Goal: Information Seeking & Learning: Learn about a topic

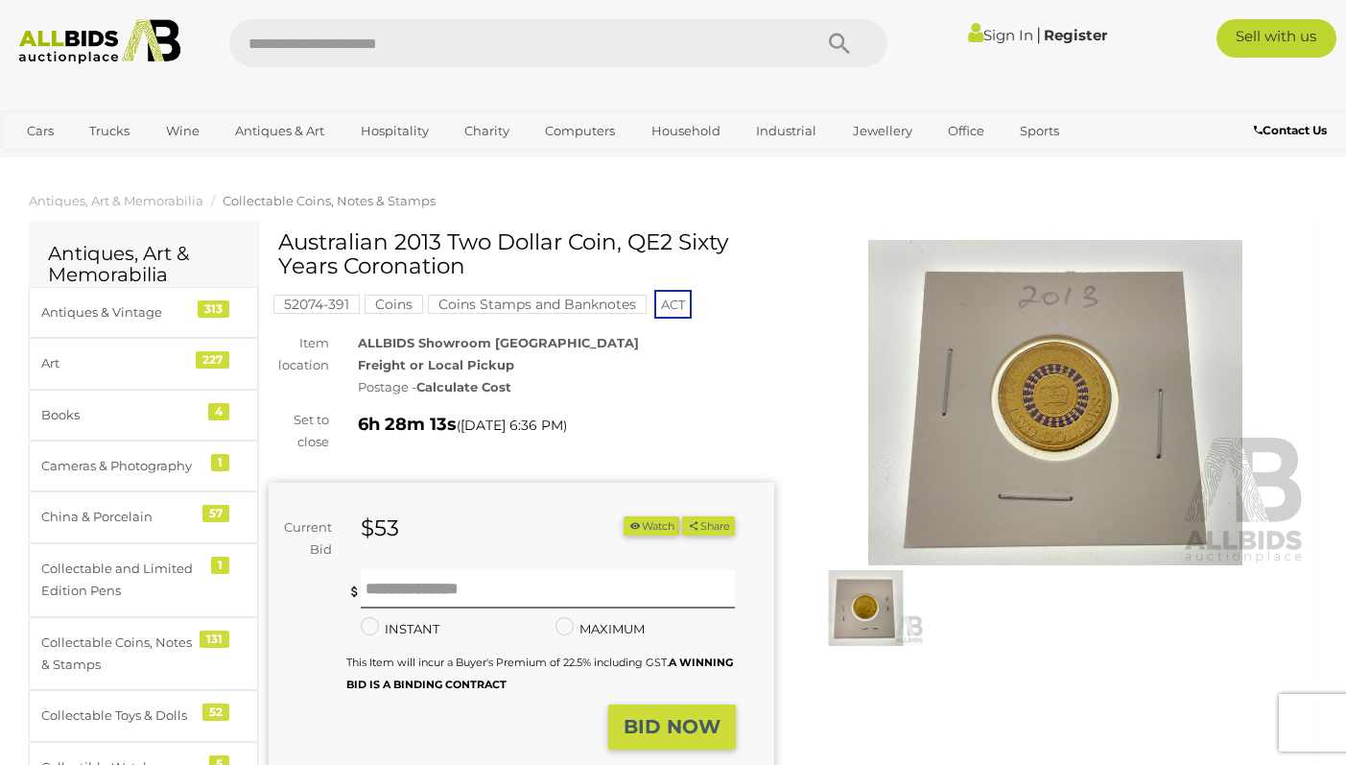
click at [1092, 350] on img at bounding box center [1056, 402] width 506 height 325
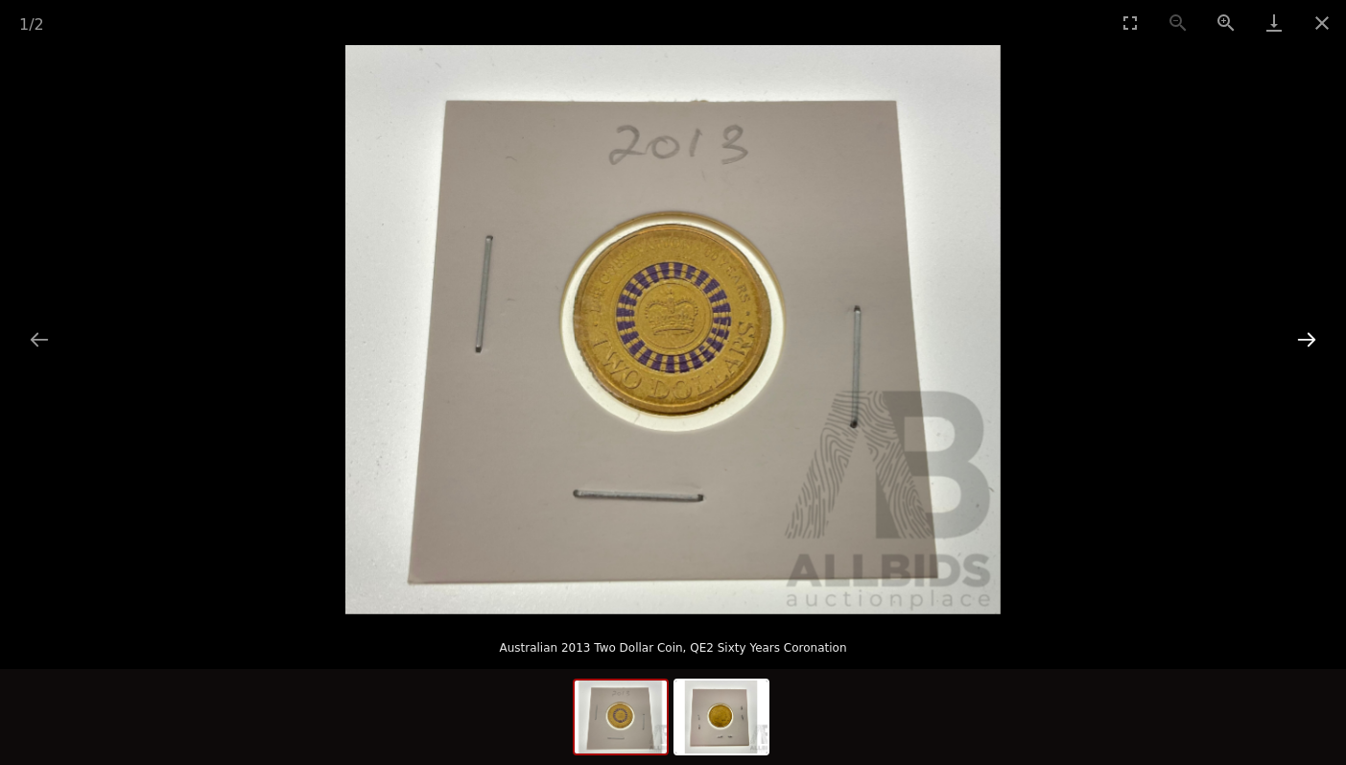
click at [1317, 329] on button "Next slide" at bounding box center [1306, 338] width 40 height 37
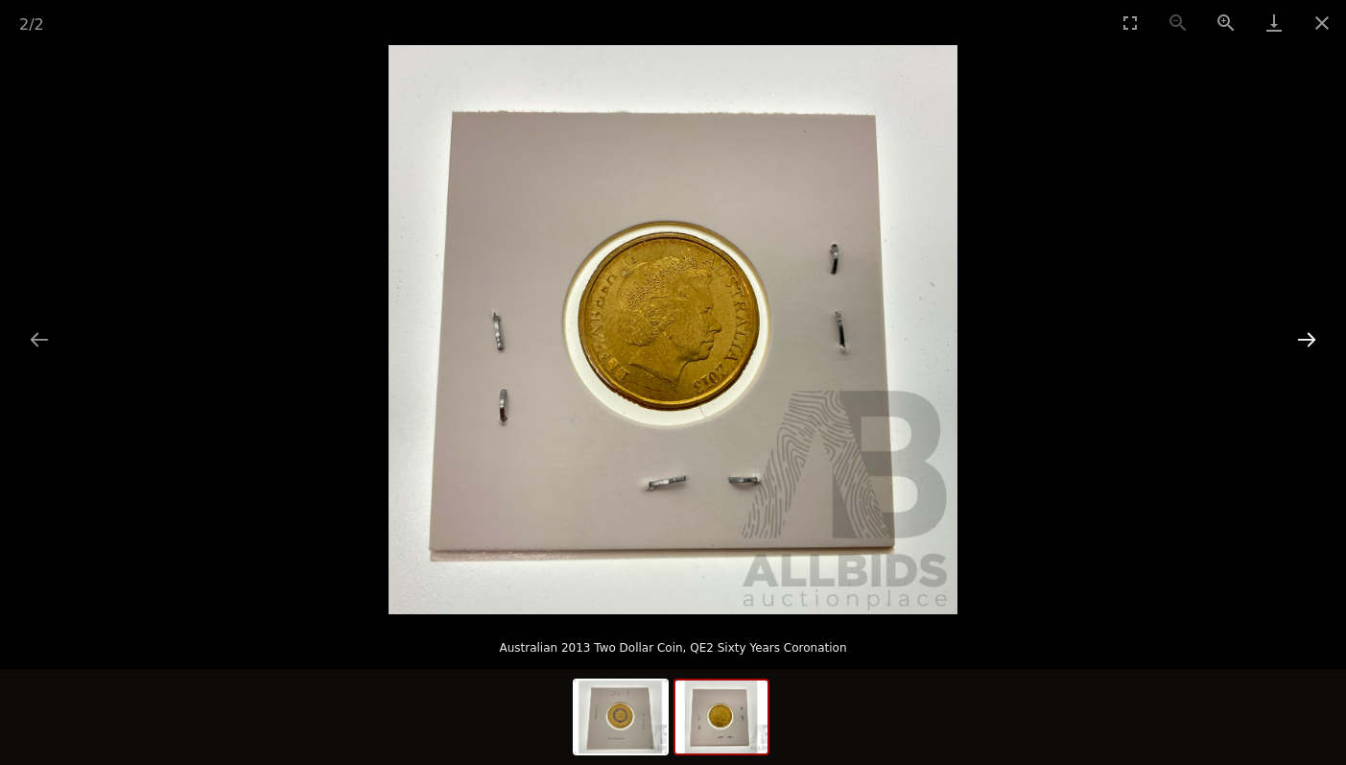
click at [1317, 329] on button "Next slide" at bounding box center [1306, 338] width 40 height 37
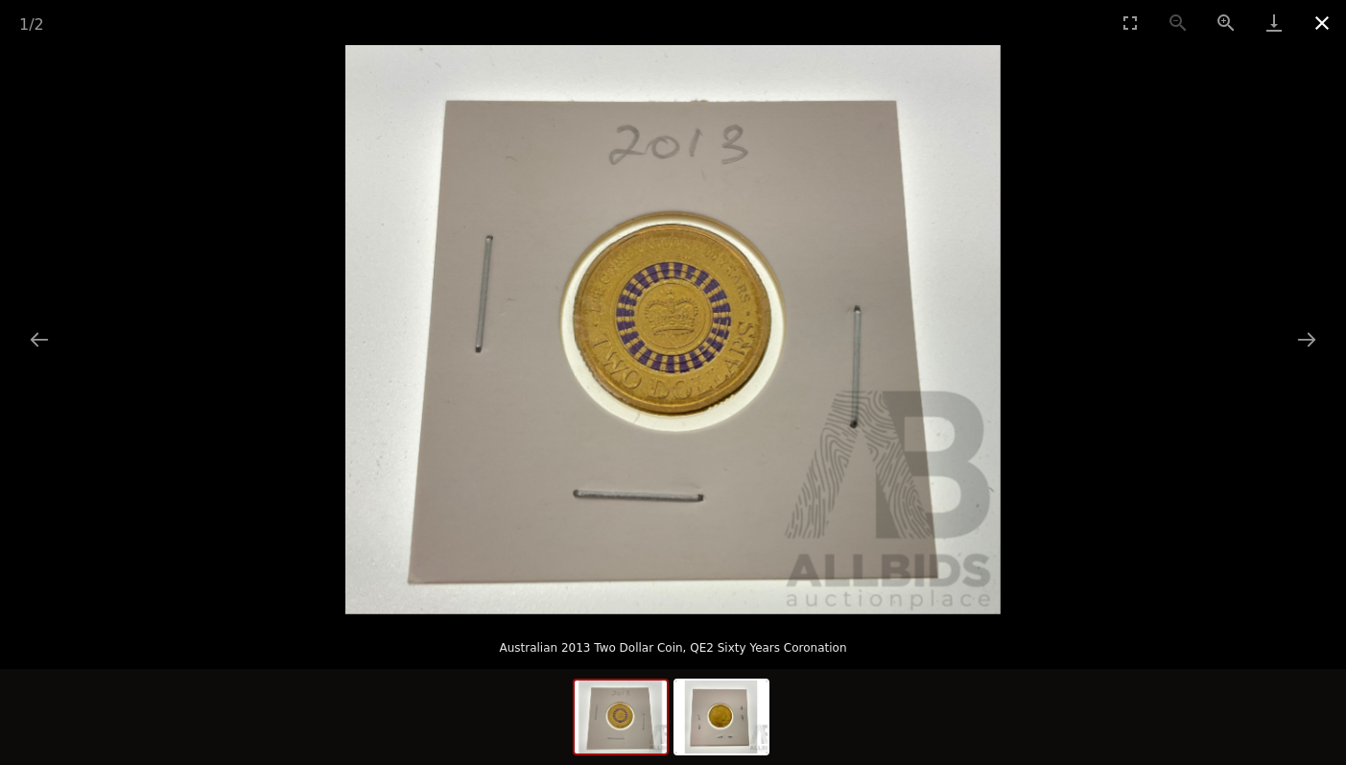
click at [1319, 22] on button "Close gallery" at bounding box center [1322, 22] width 48 height 45
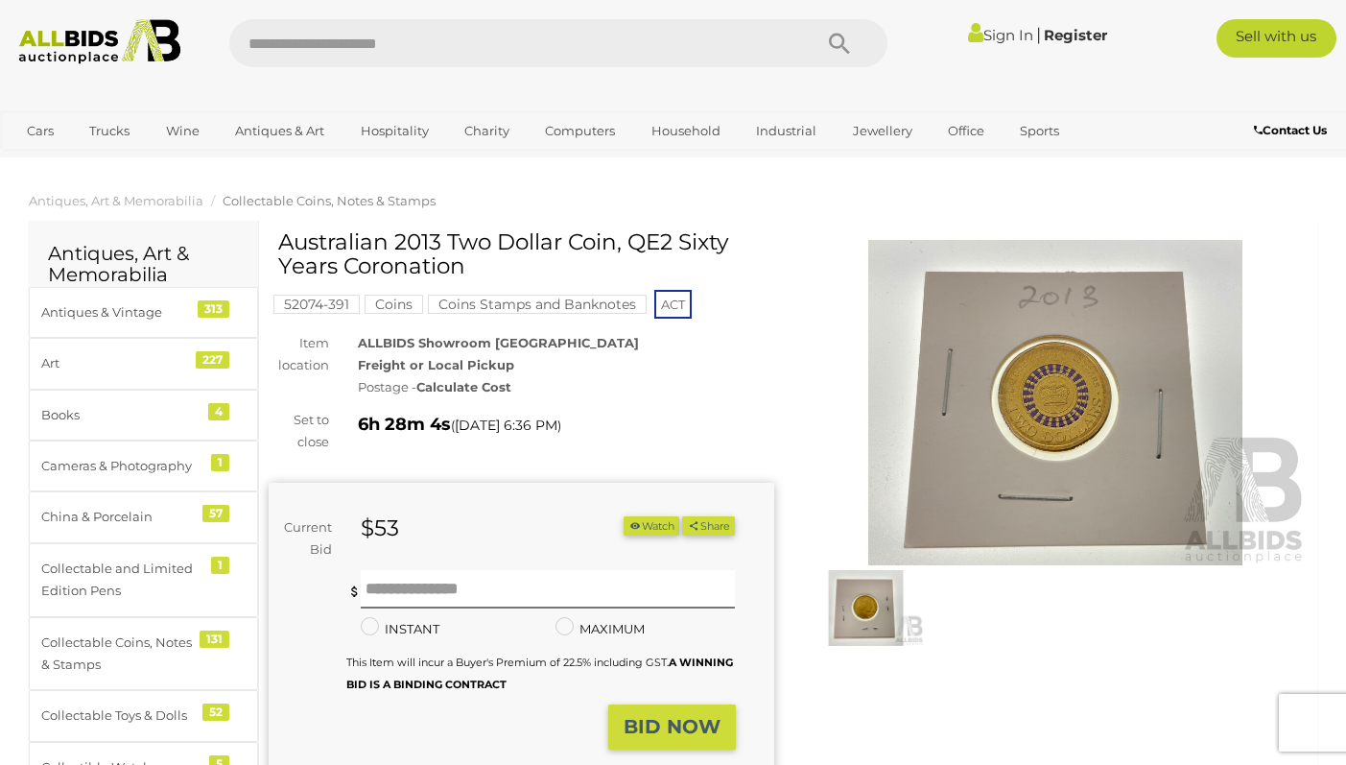
click at [732, 379] on div "Postage - Calculate Cost" at bounding box center [566, 387] width 416 height 22
click at [347, 244] on h1 "Australian 2013 Two Dollar Coin, QE2 Sixty Years Coronation" at bounding box center [523, 254] width 491 height 49
drag, startPoint x: 347, startPoint y: 244, endPoint x: 600, endPoint y: 234, distance: 252.5
click at [600, 234] on h1 "Australian 2013 Two Dollar Coin, QE2 Sixty Years Coronation" at bounding box center [523, 254] width 491 height 49
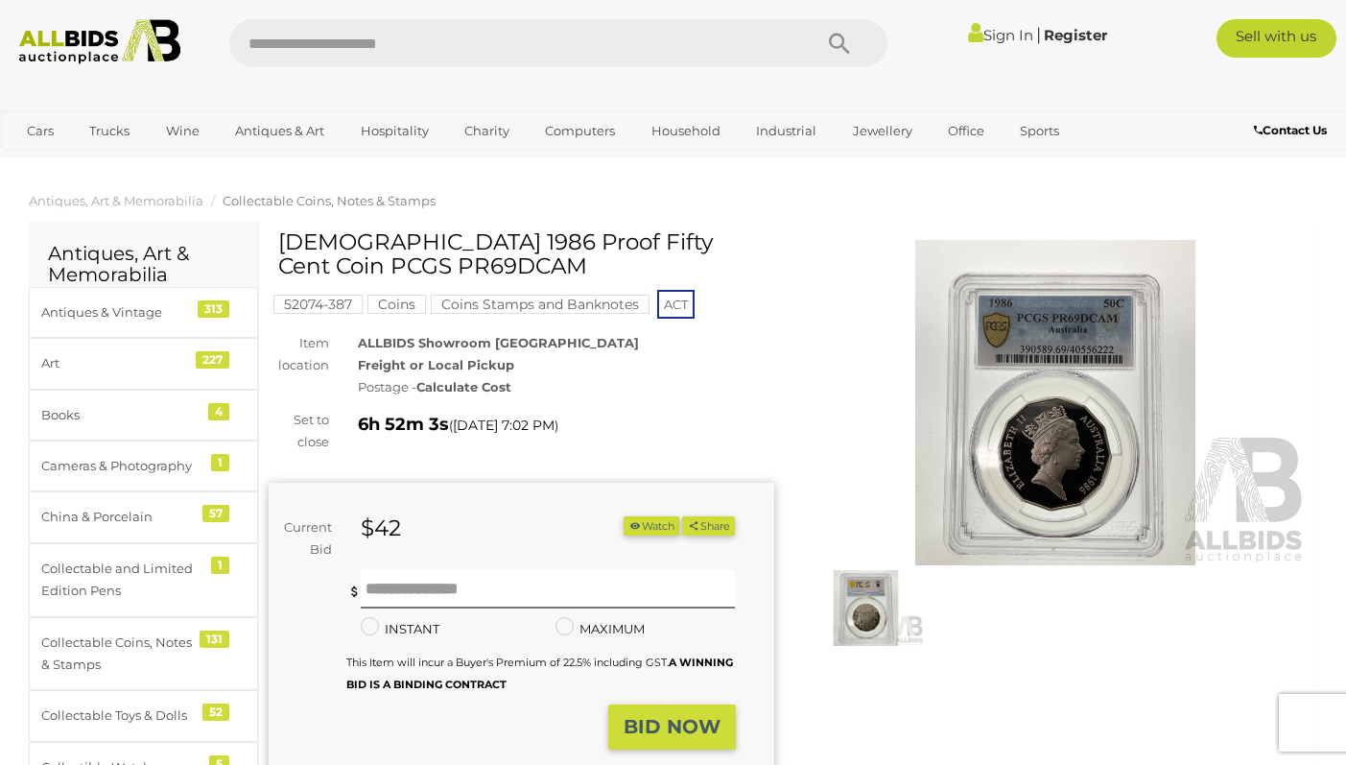
click at [1073, 447] on img at bounding box center [1056, 402] width 506 height 325
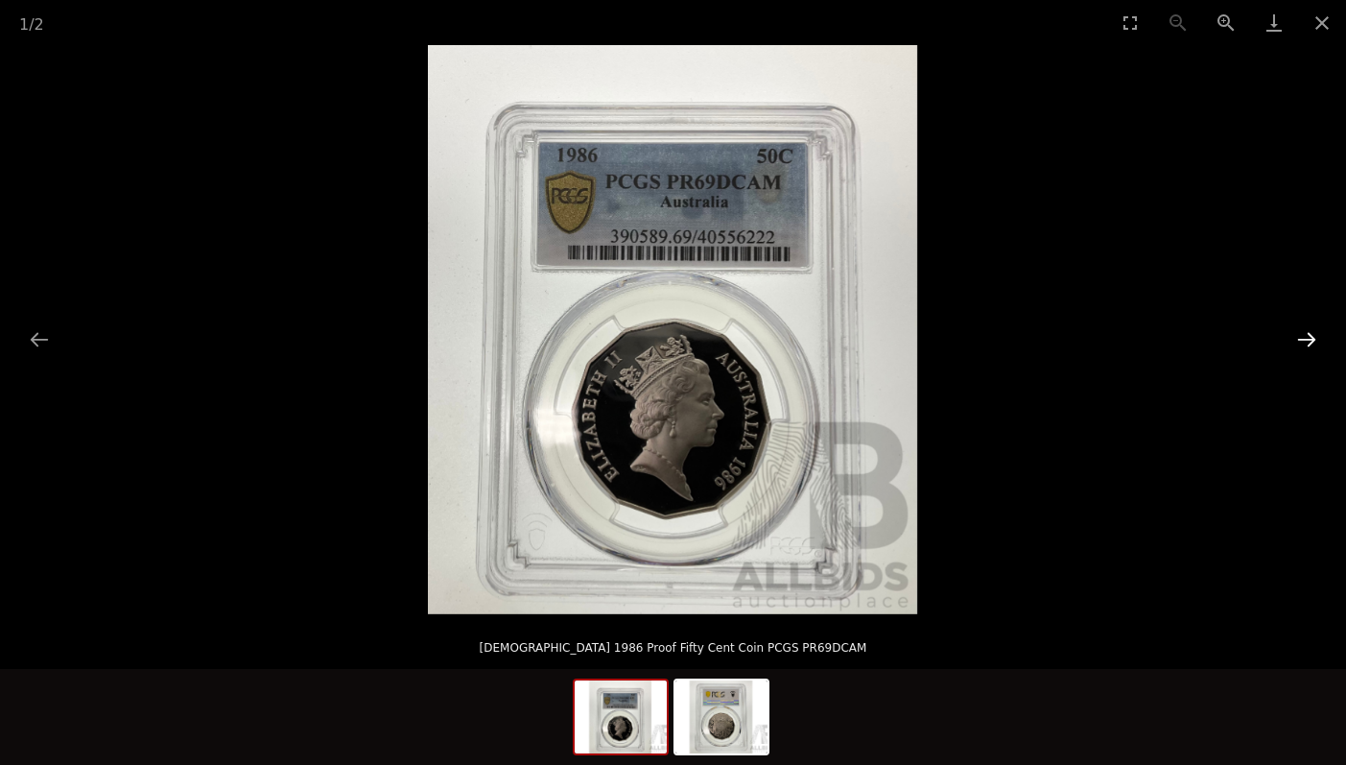
click at [1310, 333] on button "Next slide" at bounding box center [1306, 338] width 40 height 37
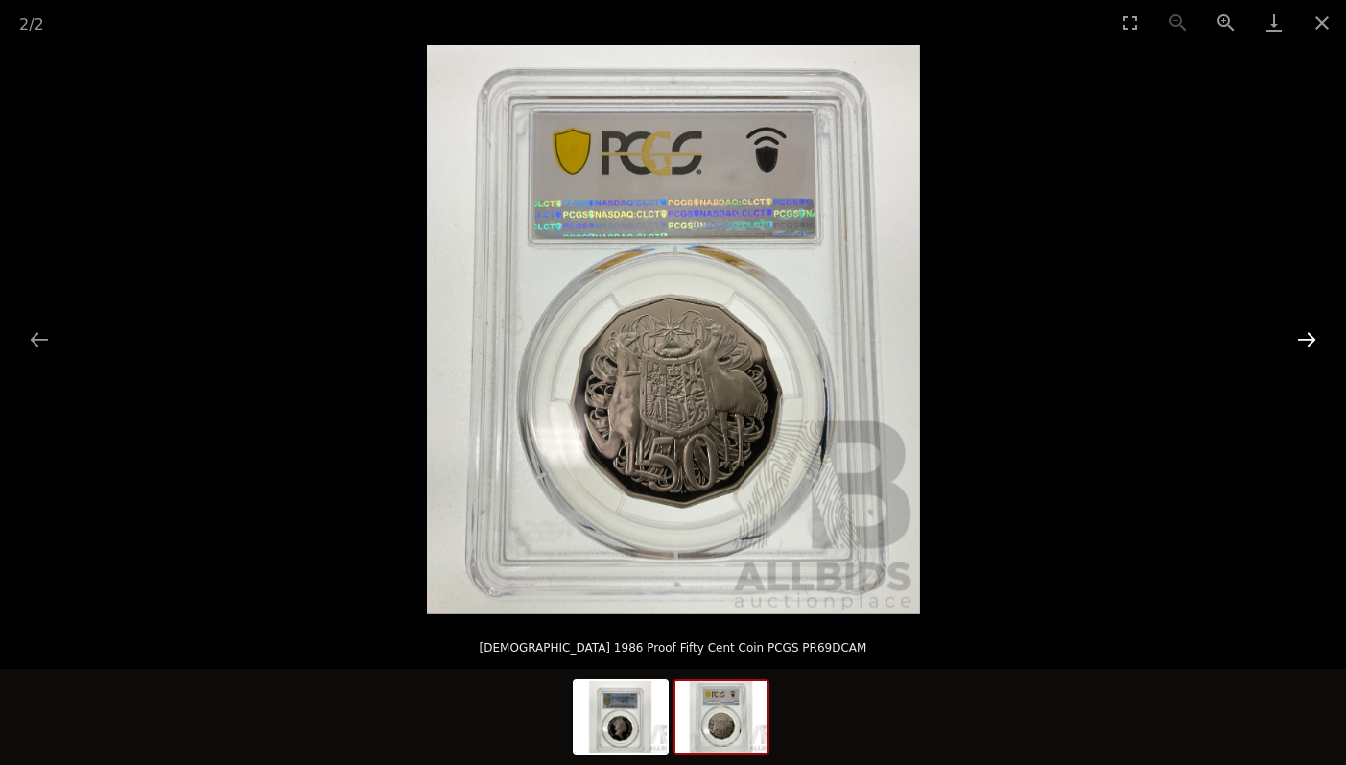
click at [1310, 333] on button "Next slide" at bounding box center [1306, 338] width 40 height 37
